Goal: Task Accomplishment & Management: Use online tool/utility

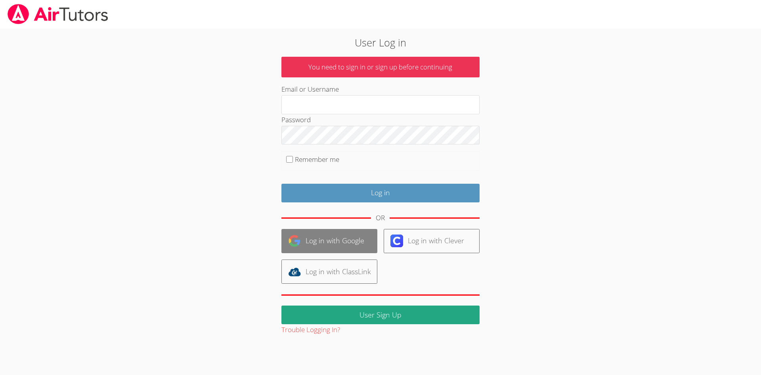
click at [326, 235] on link "Log in with Google" at bounding box center [329, 241] width 96 height 24
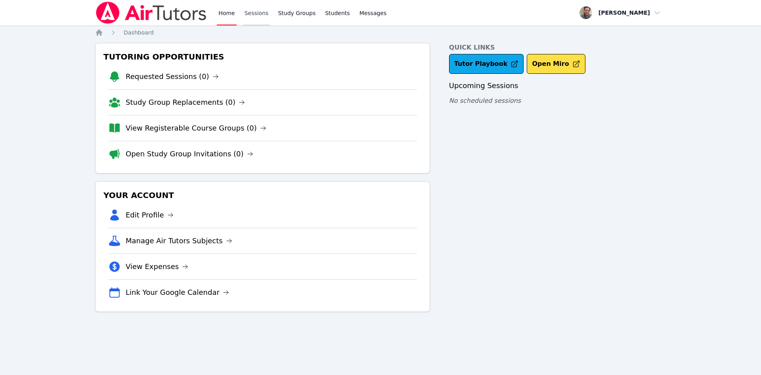
click at [257, 13] on link "Sessions" at bounding box center [256, 12] width 27 height 25
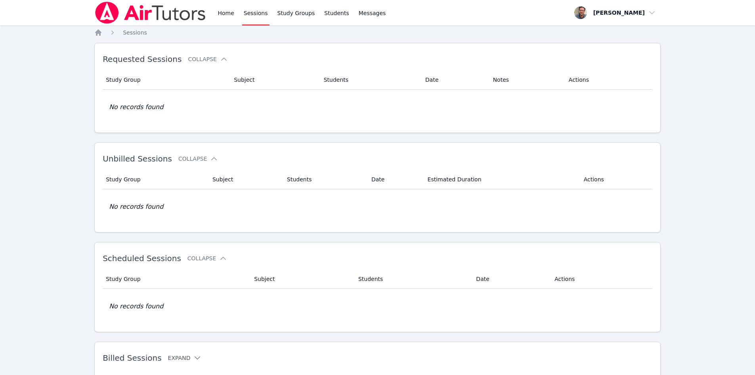
click at [193, 358] on icon at bounding box center [197, 358] width 8 height 8
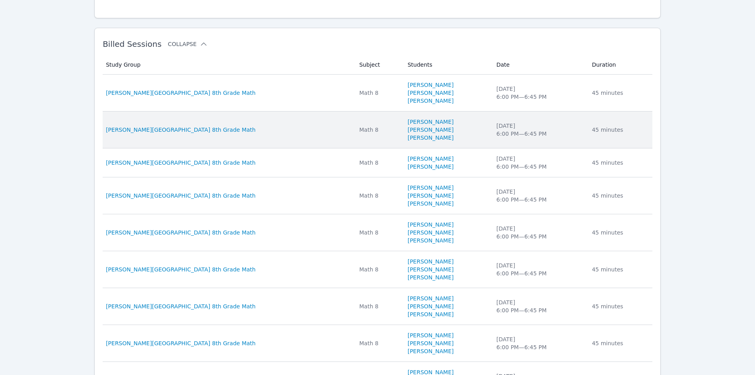
scroll to position [264, 0]
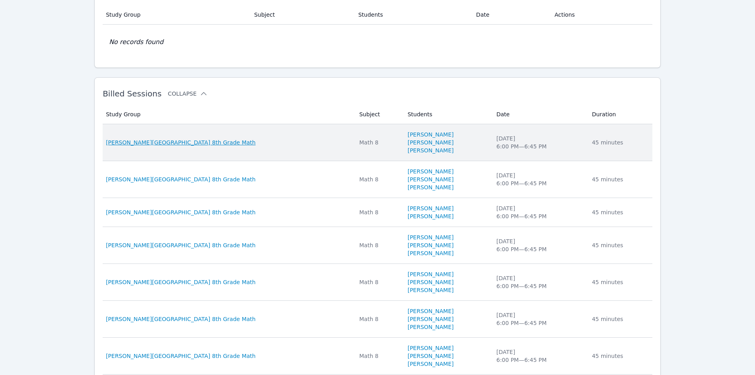
click at [168, 142] on span "[PERSON_NAME][GEOGRAPHIC_DATA] 8th Grade Math" at bounding box center [181, 142] width 150 height 8
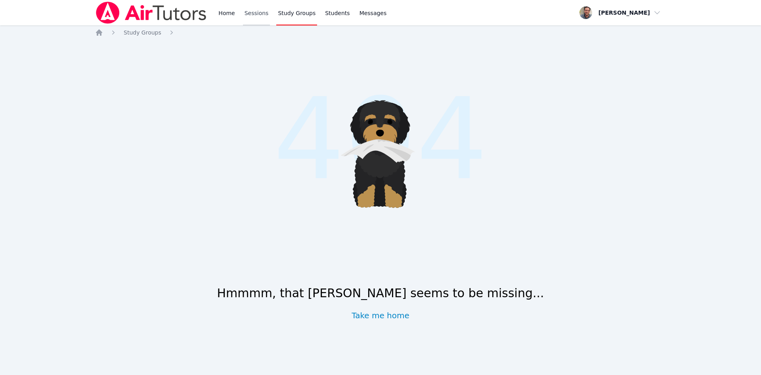
click at [255, 13] on link "Sessions" at bounding box center [256, 12] width 27 height 25
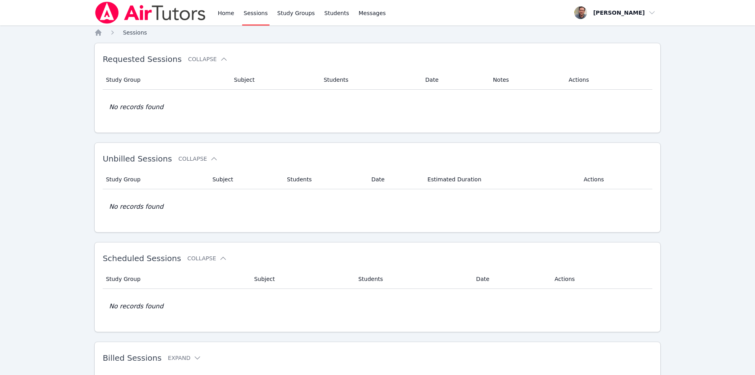
click at [137, 33] on span "Sessions" at bounding box center [135, 32] width 24 height 6
click at [143, 8] on img at bounding box center [150, 13] width 112 height 22
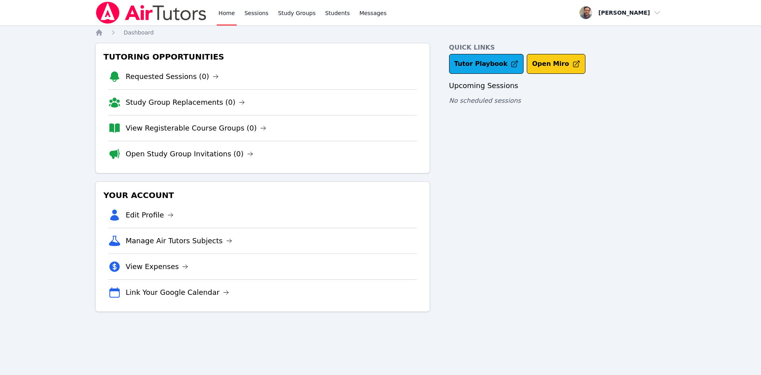
click at [530, 67] on button "Open Miro" at bounding box center [556, 64] width 58 height 20
